Goal: Navigation & Orientation: Understand site structure

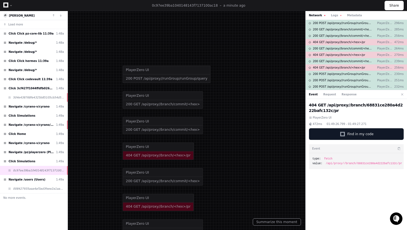
drag, startPoint x: 203, startPoint y: 61, endPoint x: 236, endPoint y: 136, distance: 81.4
click at [236, 136] on div at bounding box center [216, 179] width 503 height 284
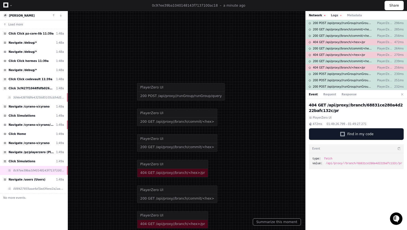
click at [333, 14] on button "Logs" at bounding box center [336, 15] width 11 height 4
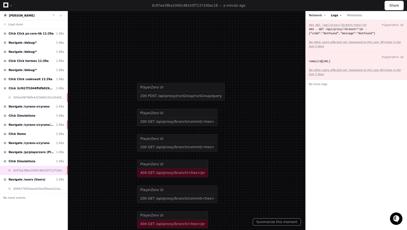
click at [318, 15] on button "Network" at bounding box center [317, 15] width 17 height 4
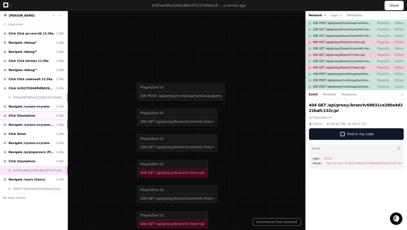
click at [34, 117] on div "Click Simulations 1:49a" at bounding box center [34, 115] width 68 height 9
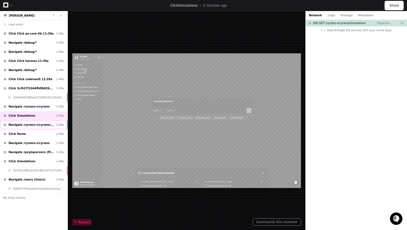
click at [42, 123] on div "Navigate /cyrano-v/cyrano/simulations 1:49a" at bounding box center [34, 124] width 68 height 9
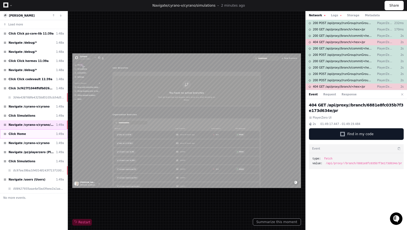
click at [43, 134] on div "Click Home 1:49a" at bounding box center [34, 134] width 68 height 9
